Goal: Navigation & Orientation: Find specific page/section

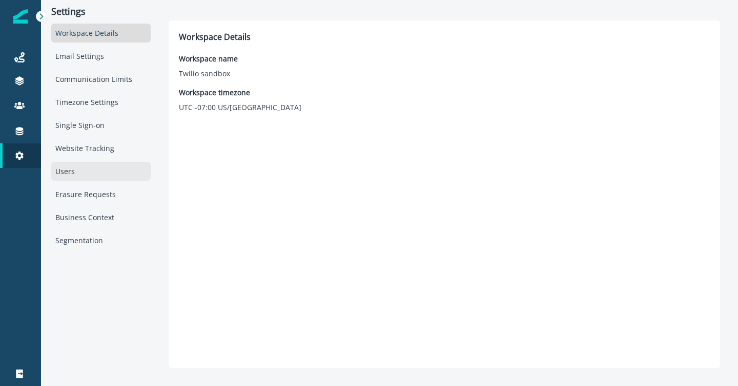
click at [70, 175] on div "Users" at bounding box center [100, 171] width 99 height 19
